Goal: Find specific page/section: Find specific page/section

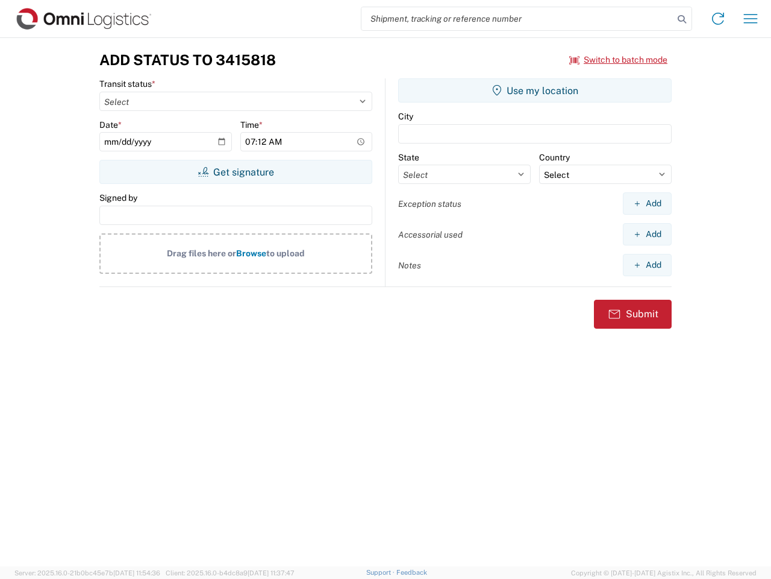
click at [518, 19] on input "search" at bounding box center [518, 18] width 312 height 23
click at [682, 19] on icon at bounding box center [682, 19] width 17 height 17
click at [718, 19] on icon at bounding box center [718, 18] width 19 height 19
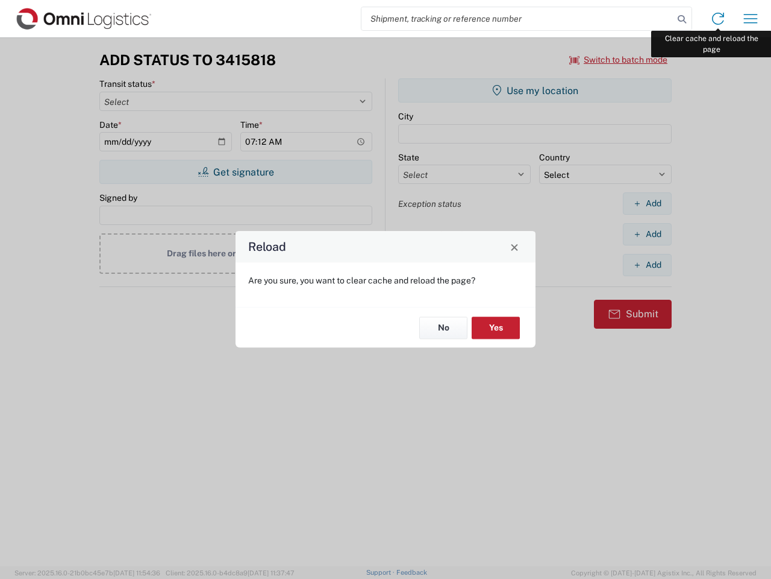
click at [751, 19] on div "Reload Are you sure, you want to clear cache and reload the page? No Yes" at bounding box center [385, 289] width 771 height 579
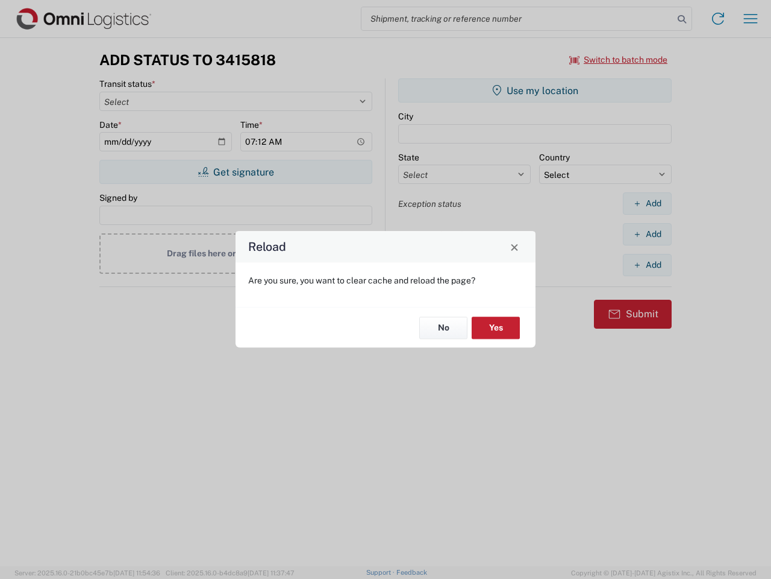
click at [619, 60] on div "Reload Are you sure, you want to clear cache and reload the page? No Yes" at bounding box center [385, 289] width 771 height 579
click at [236, 172] on div "Reload Are you sure, you want to clear cache and reload the page? No Yes" at bounding box center [385, 289] width 771 height 579
click at [535, 90] on div "Reload Are you sure, you want to clear cache and reload the page? No Yes" at bounding box center [385, 289] width 771 height 579
click at [647, 203] on div "Reload Are you sure, you want to clear cache and reload the page? No Yes" at bounding box center [385, 289] width 771 height 579
click at [647, 234] on div "Reload Are you sure, you want to clear cache and reload the page? No Yes" at bounding box center [385, 289] width 771 height 579
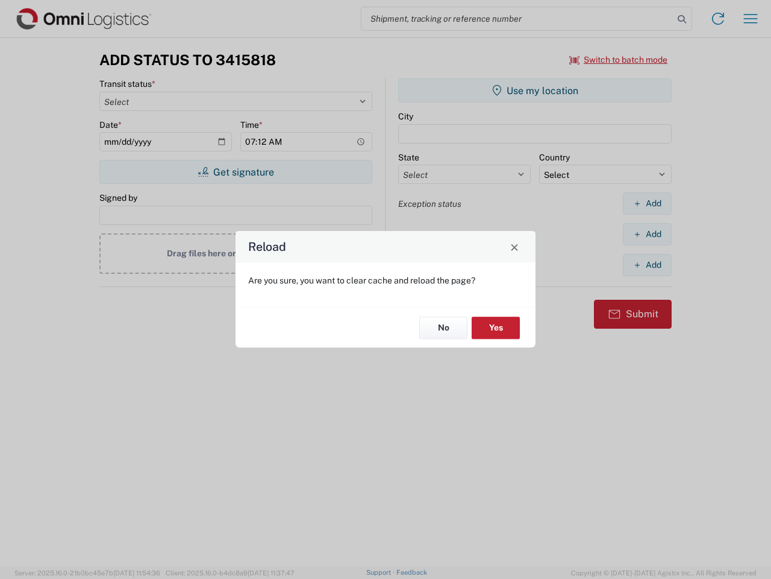
click at [647, 265] on div "Reload Are you sure, you want to clear cache and reload the page? No Yes" at bounding box center [385, 289] width 771 height 579
